Goal: Complete application form: Complete application form

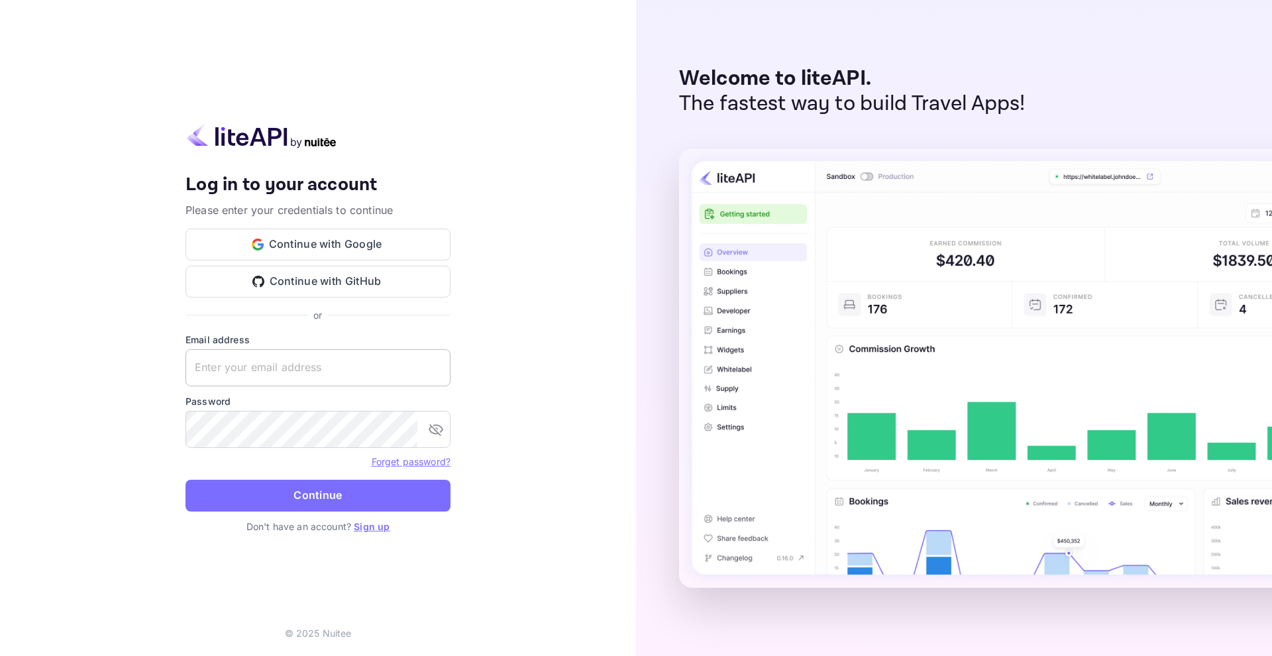
paste input "[EMAIL_ADDRESS][DOMAIN_NAME]"
type input "[EMAIL_ADDRESS][DOMAIN_NAME]"
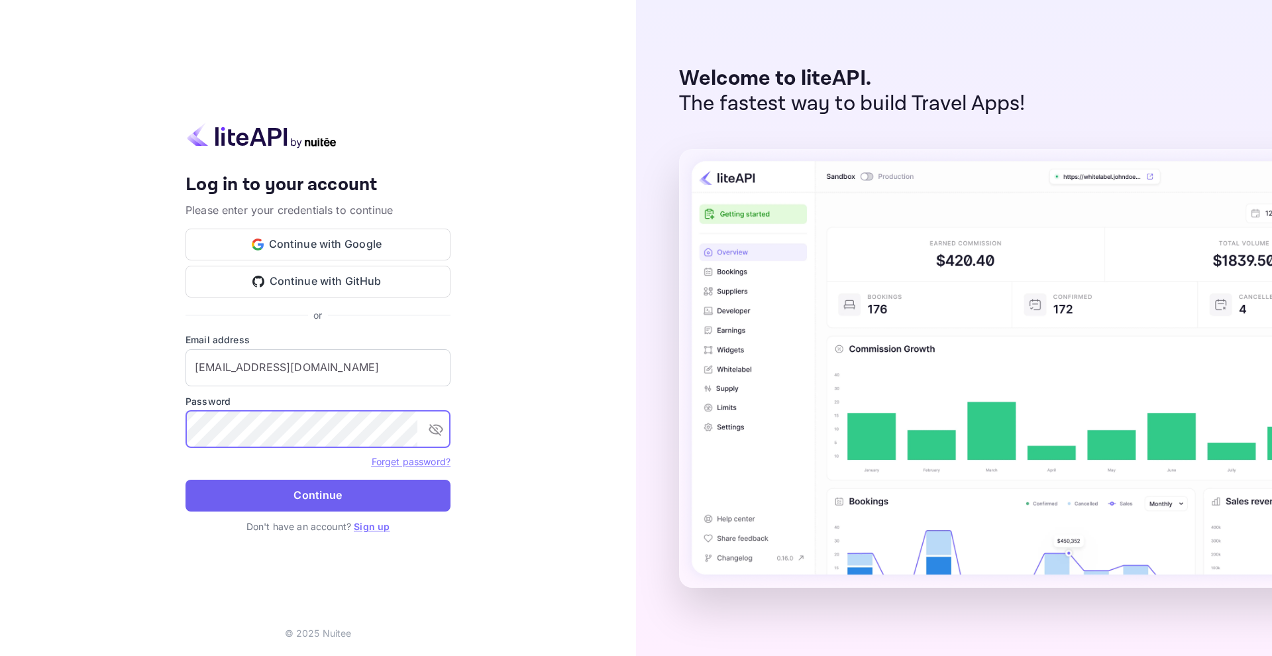
click at [309, 494] on button "Continue" at bounding box center [318, 496] width 265 height 32
click at [282, 488] on button "Continue" at bounding box center [318, 496] width 265 height 32
click at [309, 492] on button "Continue" at bounding box center [318, 496] width 265 height 32
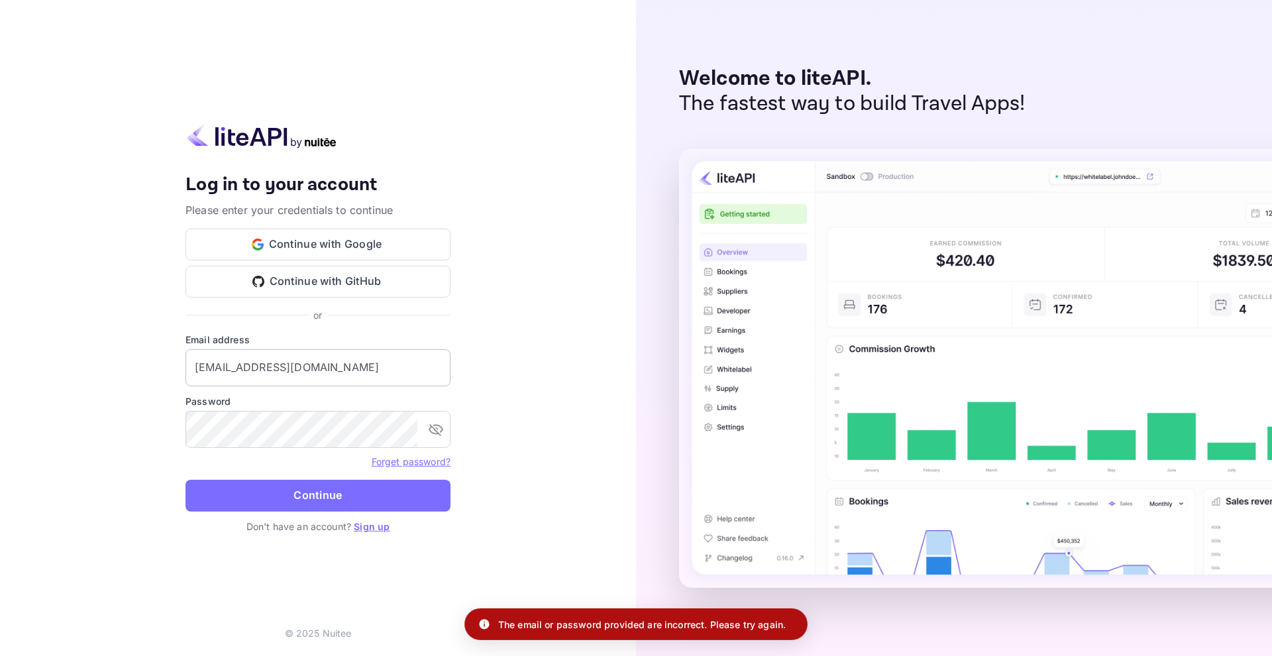
click at [321, 369] on input "[EMAIL_ADDRESS][DOMAIN_NAME]" at bounding box center [318, 367] width 265 height 37
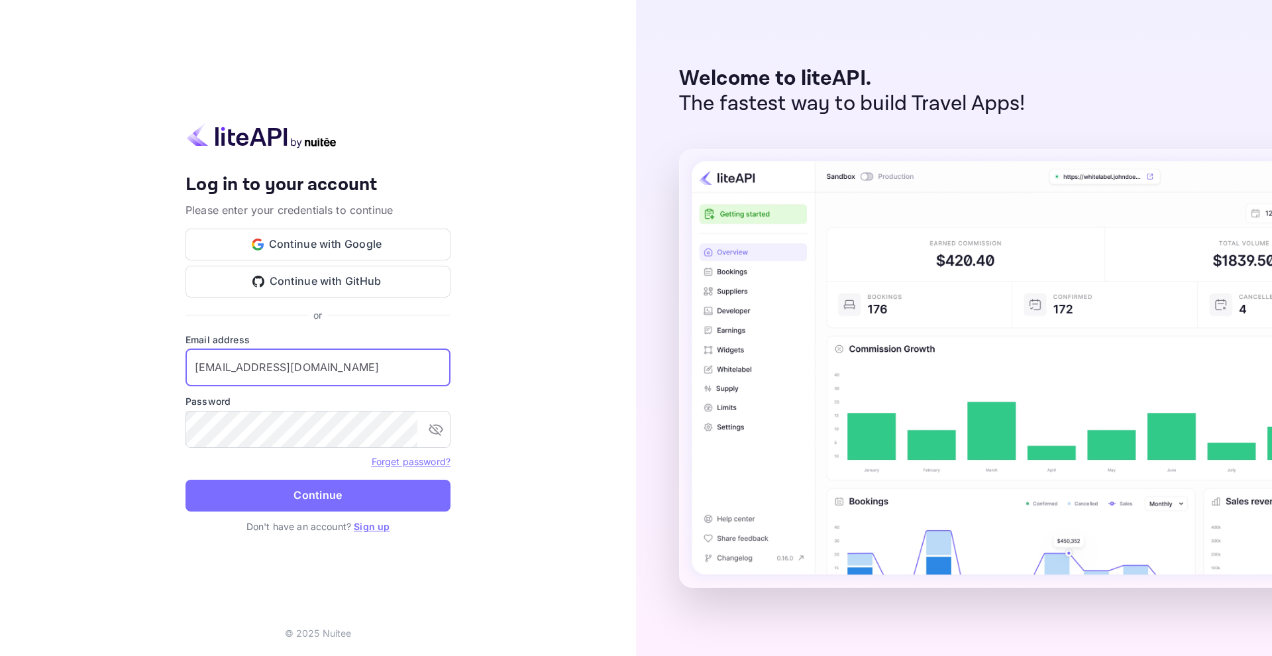
click at [355, 359] on input "[EMAIL_ADDRESS][DOMAIN_NAME]" at bounding box center [318, 367] width 265 height 37
click at [437, 425] on icon "toggle password visibility" at bounding box center [436, 430] width 15 height 12
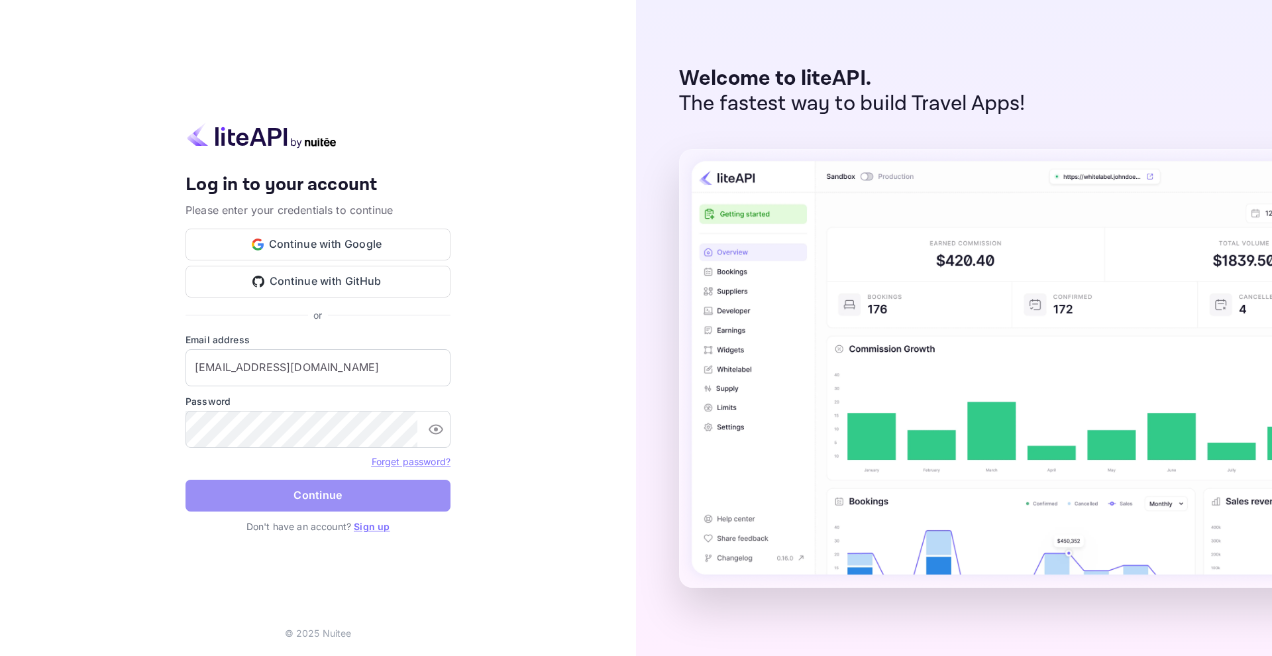
click at [321, 501] on button "Continue" at bounding box center [318, 496] width 265 height 32
click at [583, 318] on div "Your account has been created successfully, a confirmation link has been sent t…" at bounding box center [318, 328] width 636 height 656
click at [553, 427] on div "Your account has been created successfully, a confirmation link has been sent t…" at bounding box center [318, 328] width 636 height 656
